Goal: Information Seeking & Learning: Learn about a topic

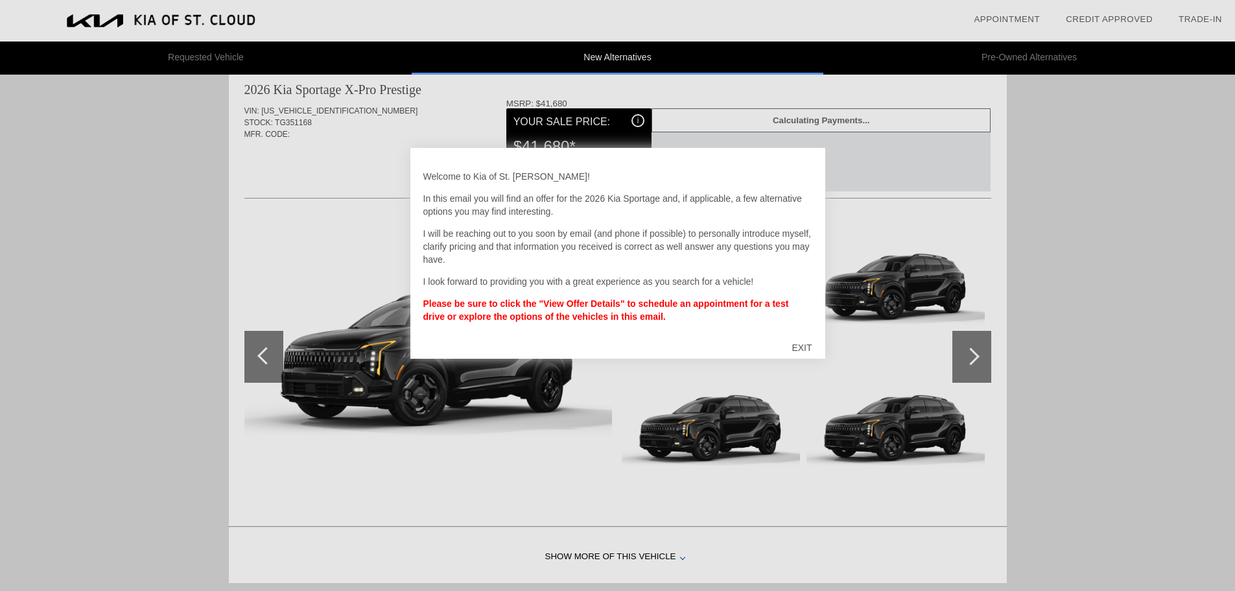
scroll to position [130, 0]
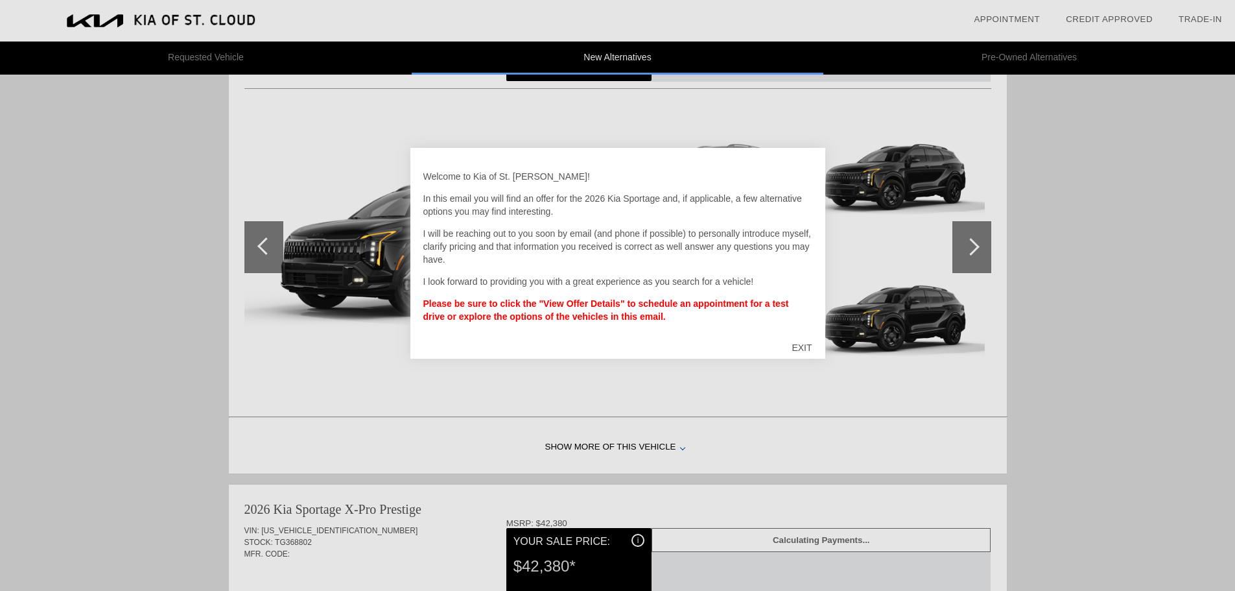
click at [795, 343] on div "EXIT" at bounding box center [802, 347] width 46 height 39
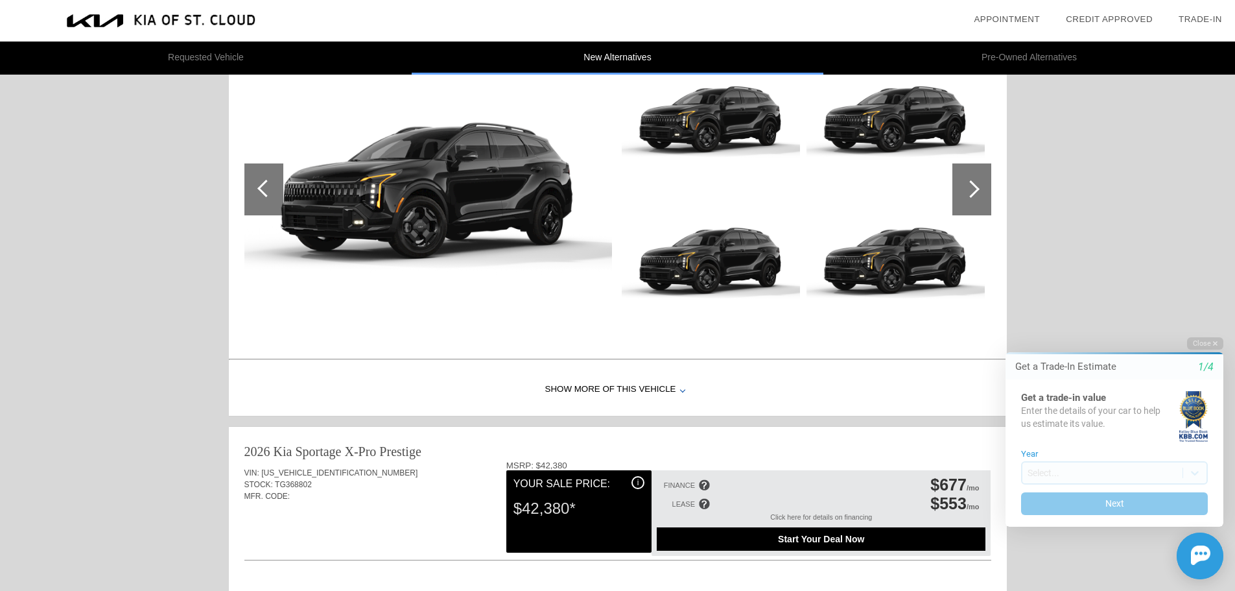
scroll to position [0, 0]
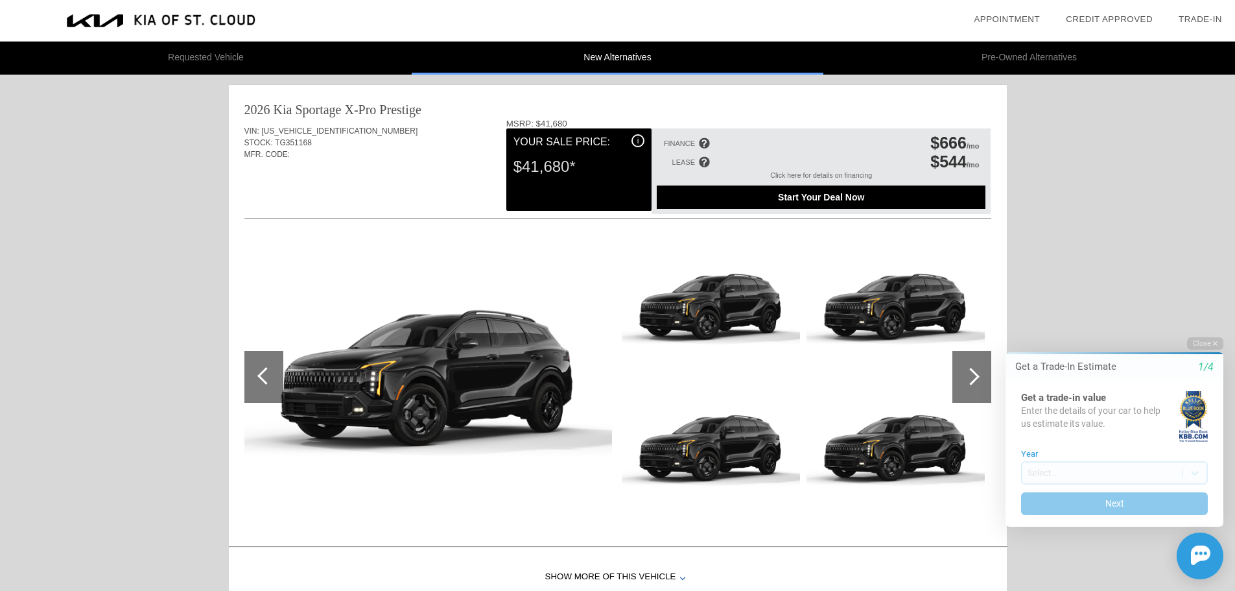
click at [188, 51] on li "Requested Vehicle" at bounding box center [206, 57] width 412 height 33
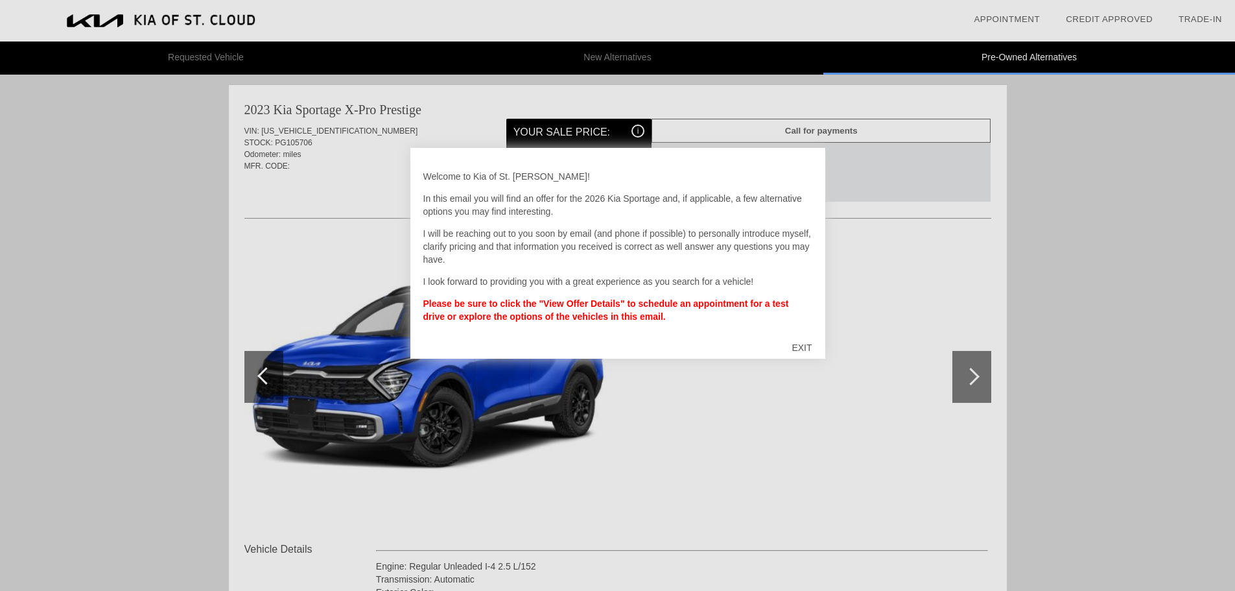
click at [796, 351] on div "EXIT" at bounding box center [802, 347] width 46 height 39
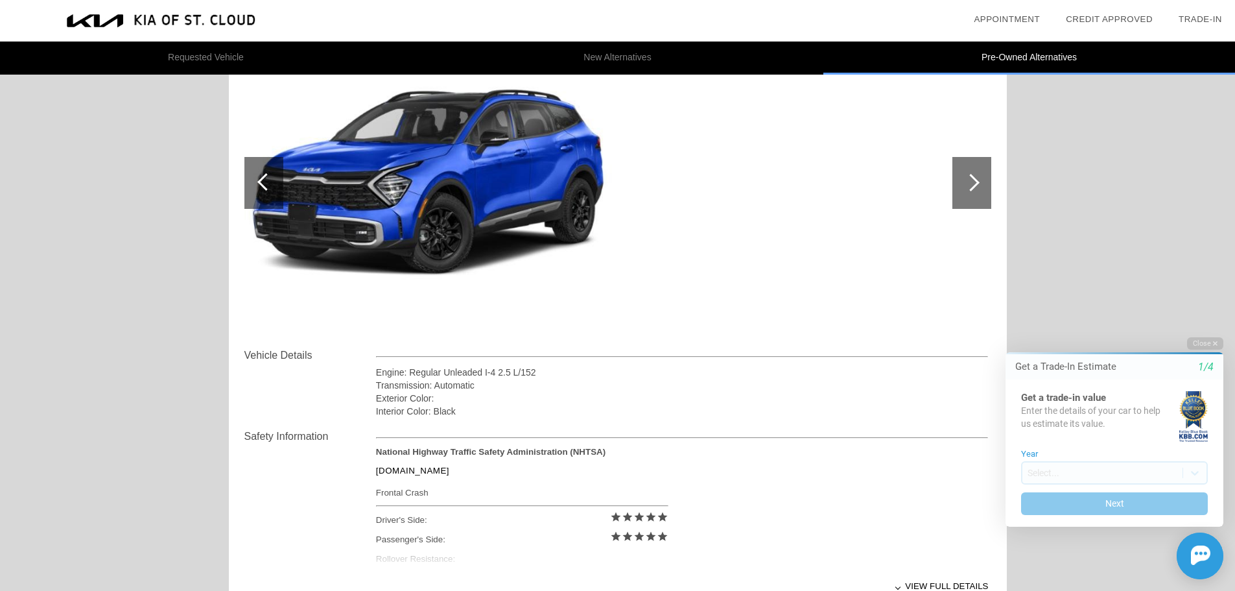
scroll to position [195, 0]
